Goal: Task Accomplishment & Management: Manage account settings

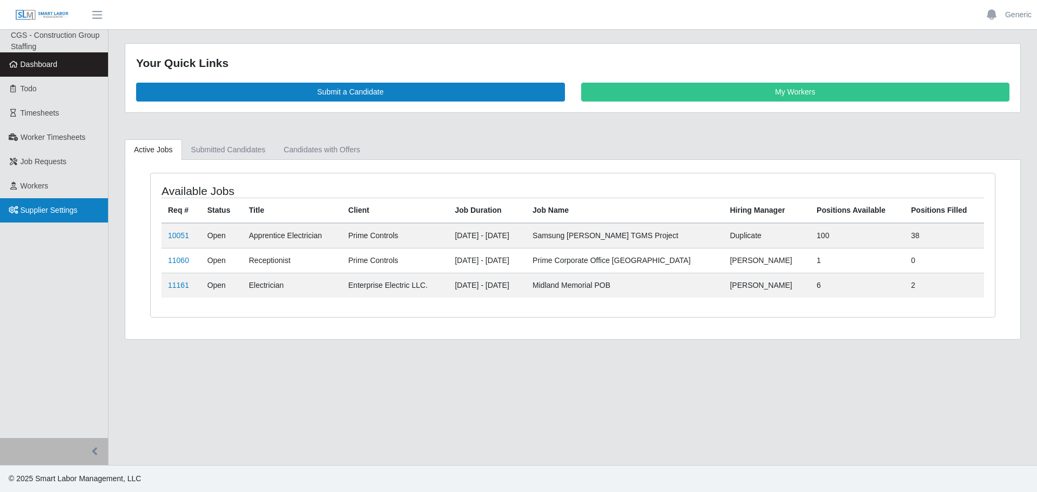
click at [68, 201] on link "Supplier Settings" at bounding box center [54, 210] width 108 height 24
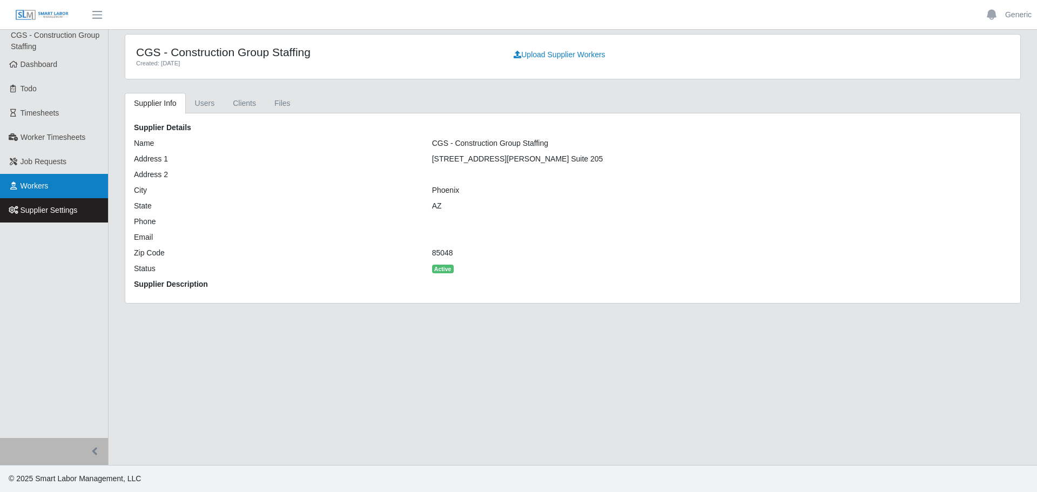
click at [60, 173] on link "Job Requests" at bounding box center [54, 162] width 108 height 24
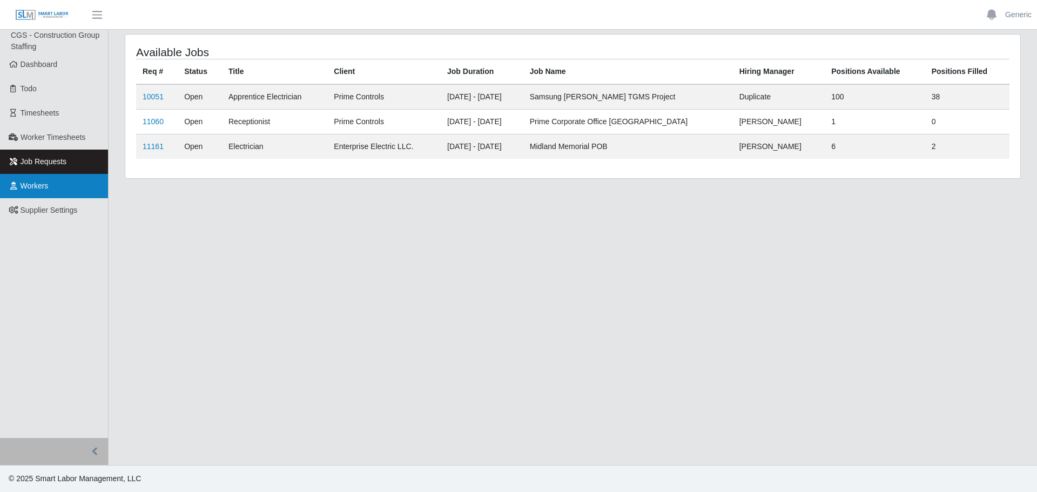
click at [54, 183] on link "Workers" at bounding box center [54, 186] width 108 height 24
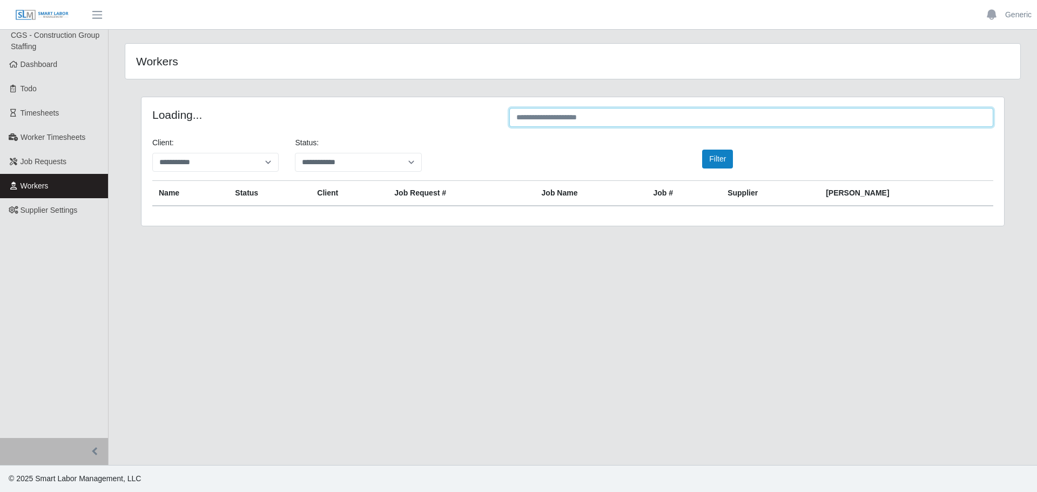
click at [643, 119] on input "text" at bounding box center [751, 117] width 484 height 19
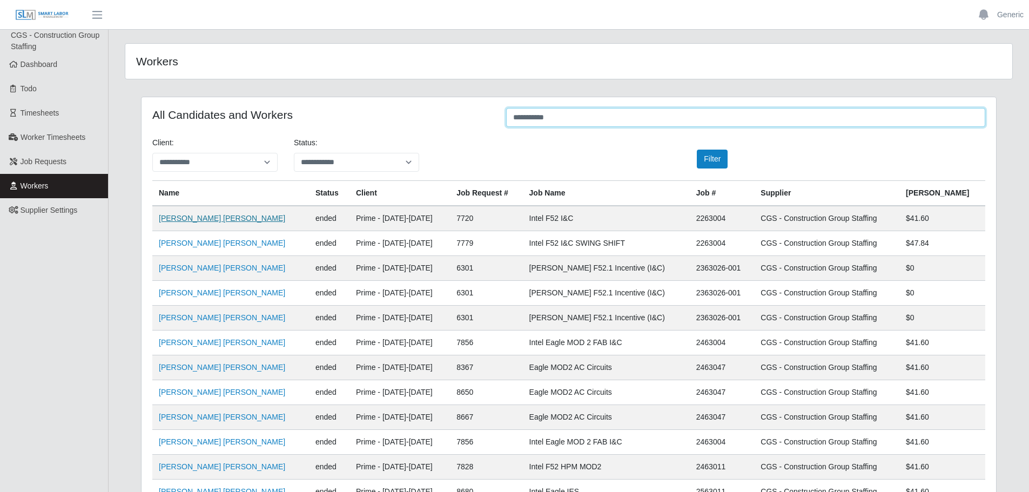
type input "**********"
click at [206, 217] on link "Miguel Perez Valencia" at bounding box center [222, 218] width 126 height 9
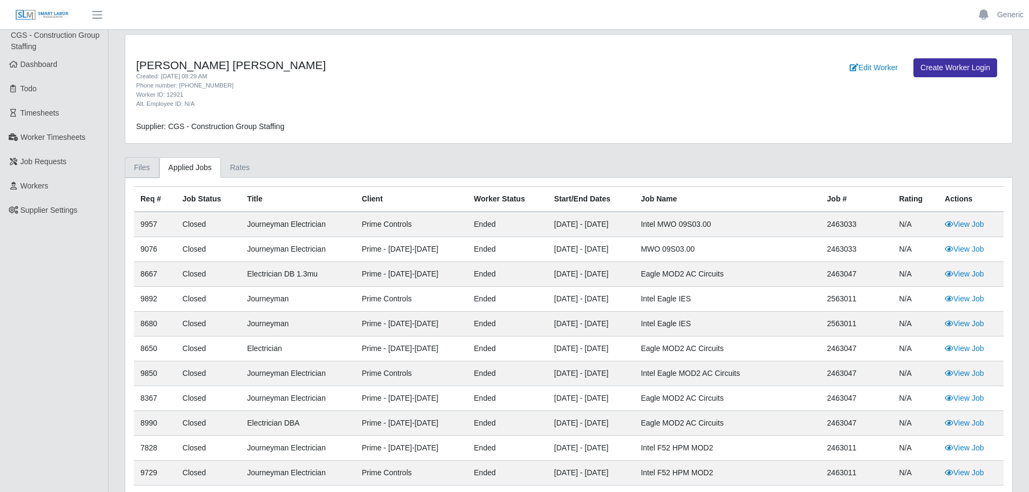
click at [144, 172] on link "Files" at bounding box center [142, 167] width 35 height 21
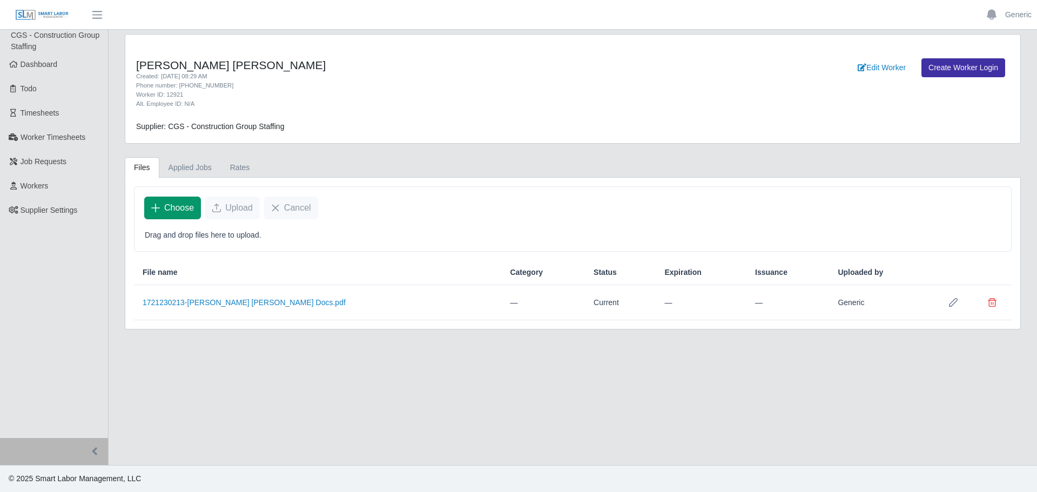
click at [152, 206] on icon "Choose" at bounding box center [155, 208] width 9 height 9
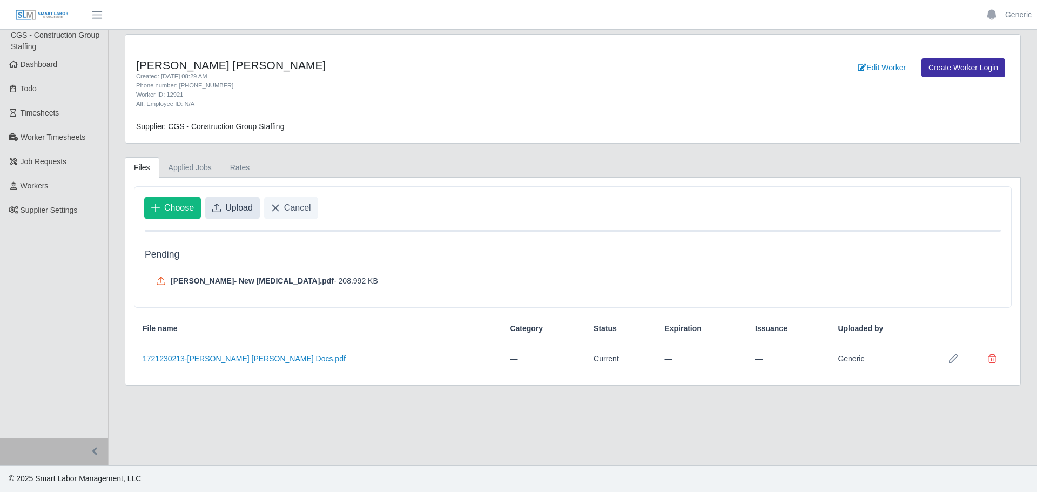
click at [209, 204] on button "Upload" at bounding box center [232, 208] width 55 height 23
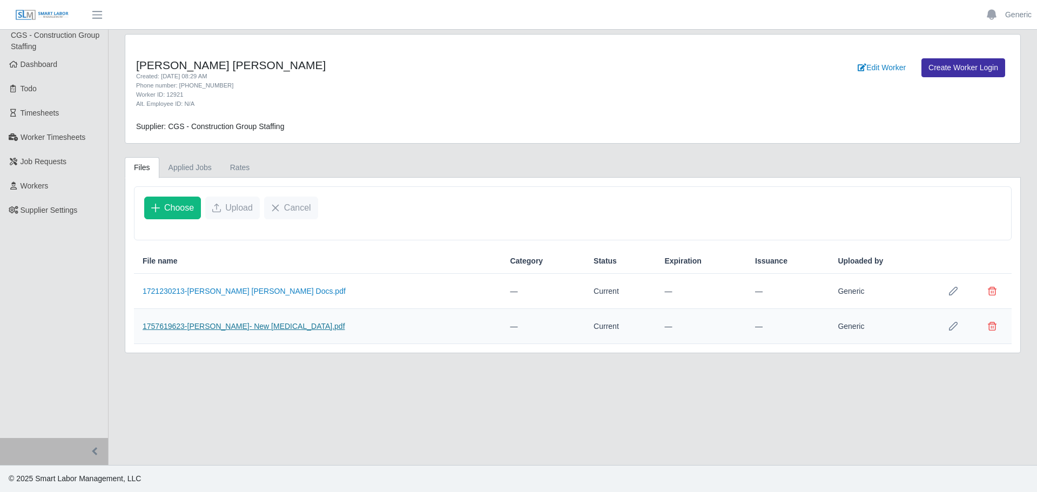
click at [260, 326] on link "1757619623-Miguel- New Drug screen.pdf" at bounding box center [244, 326] width 203 height 9
